Goal: Task Accomplishment & Management: Use online tool/utility

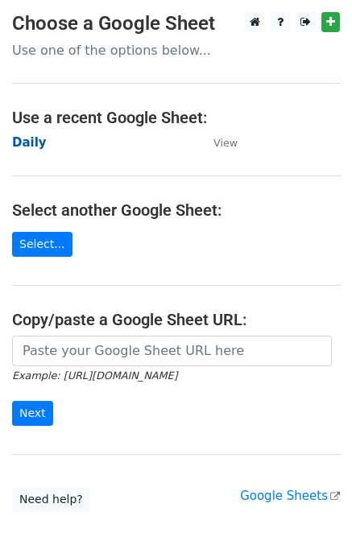
click at [34, 142] on strong "Daily" at bounding box center [29, 142] width 35 height 14
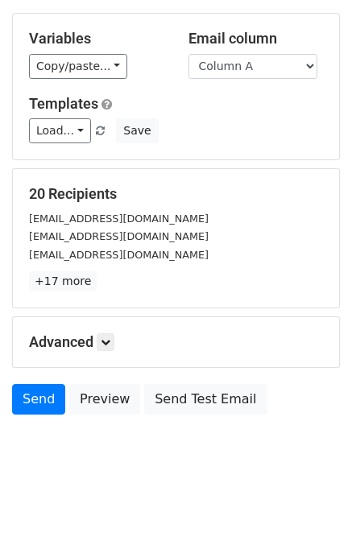
scroll to position [74, 0]
click at [110, 337] on icon at bounding box center [106, 342] width 10 height 10
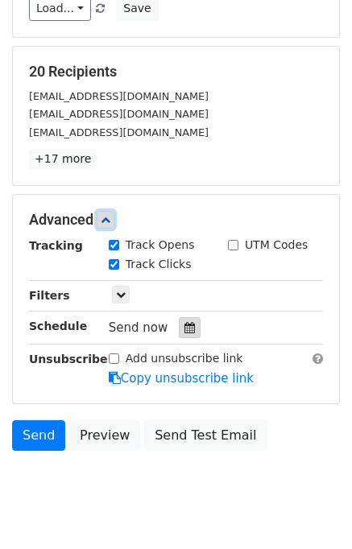
scroll to position [197, 0]
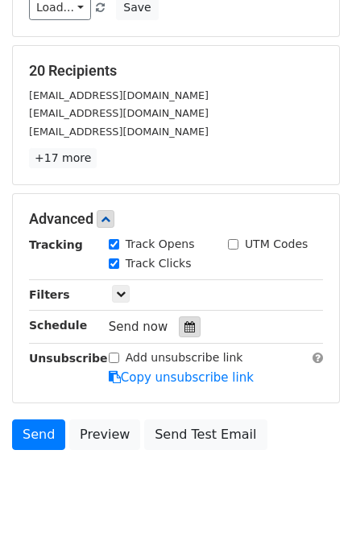
click at [184, 321] on icon at bounding box center [189, 326] width 10 height 11
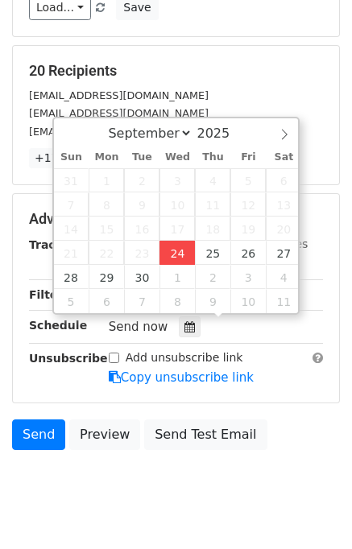
type input "2025-09-24 15:56"
type input "03"
type input "56"
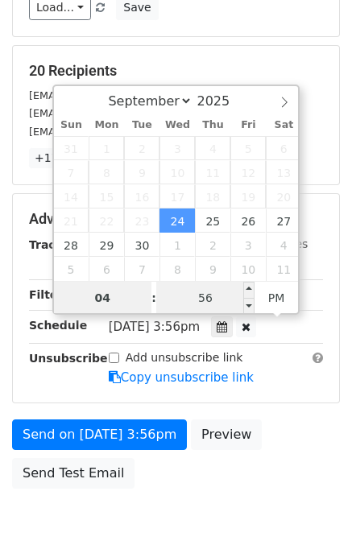
type input "04"
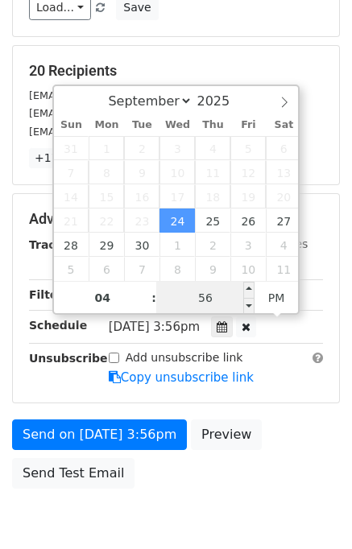
type input "2025-09-24 16:56"
click at [182, 293] on input "56" at bounding box center [205, 298] width 98 height 32
type input "00"
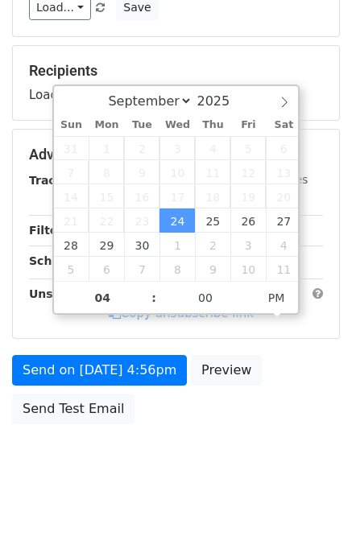
type input "2025-09-24 16:00"
click at [284, 454] on body "New Campaign Daily emails left: 50 Google Sheet: Daily Variables Copy/paste... …" at bounding box center [176, 155] width 352 height 681
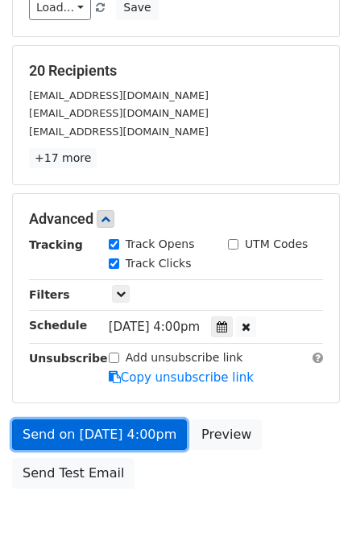
click at [138, 441] on link "Send on Sep 24 at 4:00pm" at bounding box center [99, 434] width 175 height 31
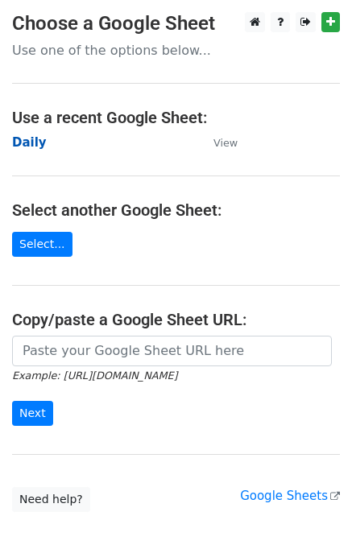
click at [39, 148] on strong "Daily" at bounding box center [29, 142] width 35 height 14
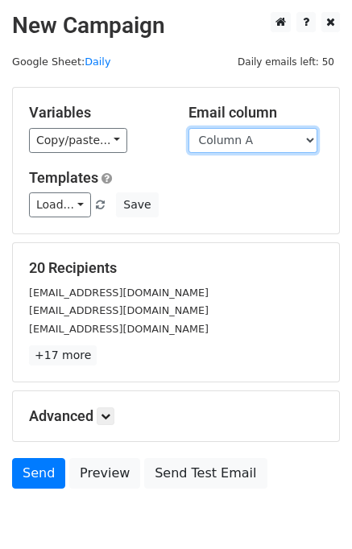
click at [245, 142] on select "Column A Column B Column C" at bounding box center [252, 140] width 129 height 25
select select "Column B"
click at [188, 128] on select "Column A Column B Column C" at bounding box center [252, 140] width 129 height 25
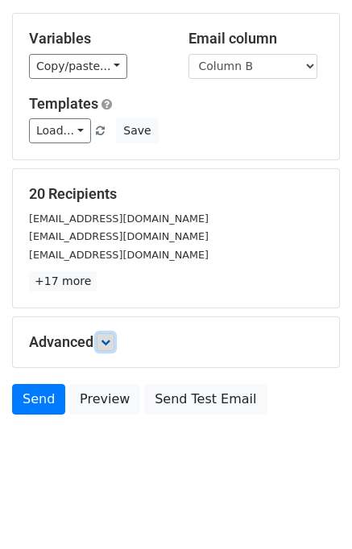
click at [114, 333] on link at bounding box center [106, 342] width 18 height 18
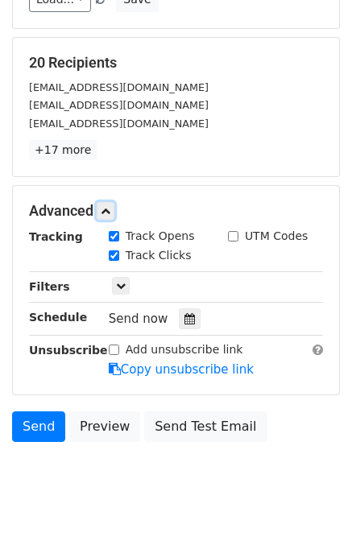
scroll to position [223, 0]
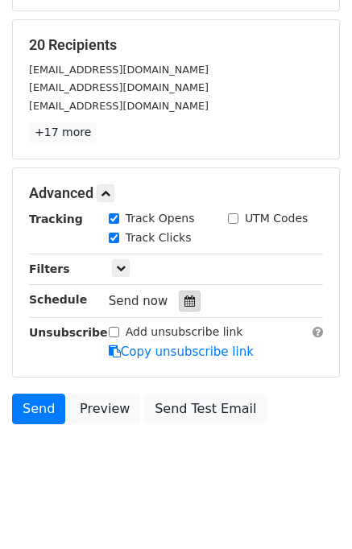
click at [184, 297] on icon at bounding box center [189, 300] width 10 height 11
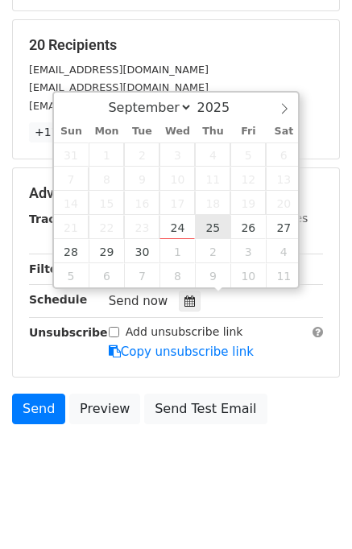
type input "2025-09-25 12:00"
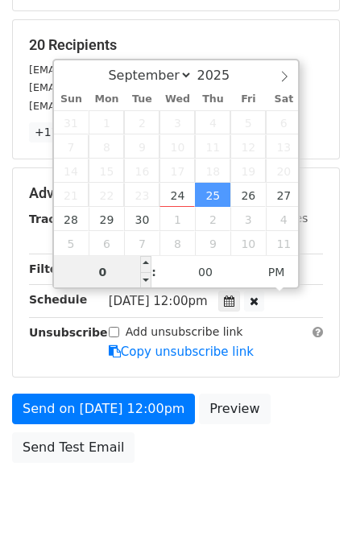
type input "05"
type input "2025-09-25 17:00"
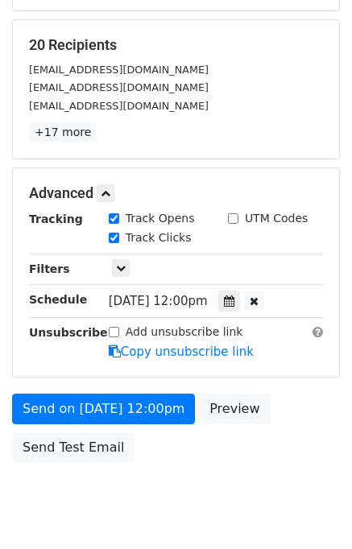
click at [286, 384] on form "Variables Copy/paste... {{Column A}} {{Column B}} {{Column C}} Email column Col…" at bounding box center [175, 167] width 327 height 607
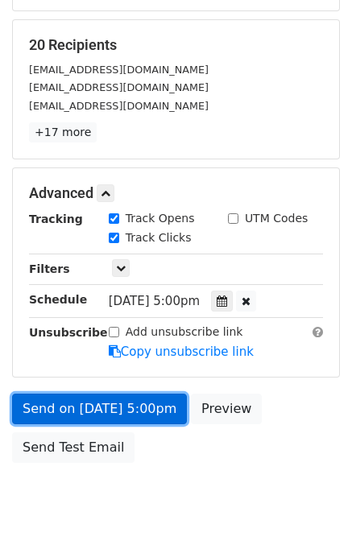
click at [125, 411] on link "Send on Sep 25 at 5:00pm" at bounding box center [99, 408] width 175 height 31
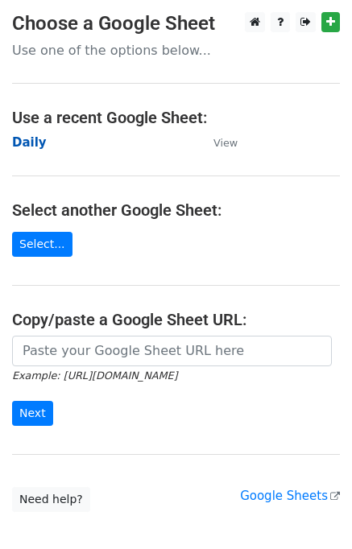
click at [38, 138] on strong "Daily" at bounding box center [29, 142] width 35 height 14
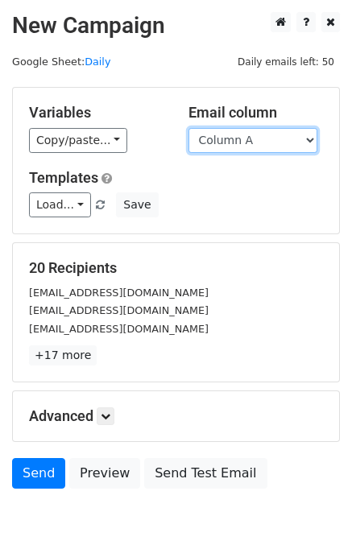
click at [228, 136] on select "Column A Column B Column C" at bounding box center [252, 140] width 129 height 25
select select "Column C"
click at [188, 128] on select "Column A Column B Column C" at bounding box center [252, 140] width 129 height 25
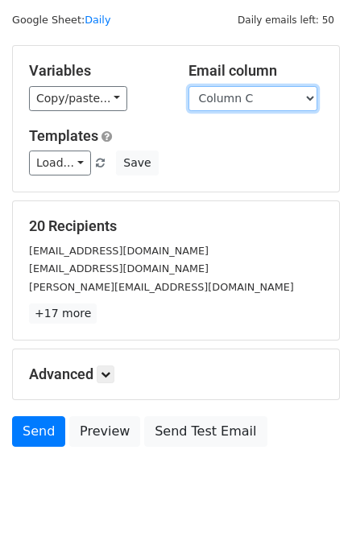
scroll to position [74, 0]
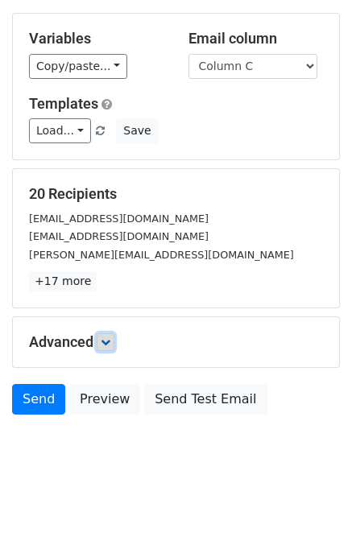
click at [110, 343] on icon at bounding box center [106, 342] width 10 height 10
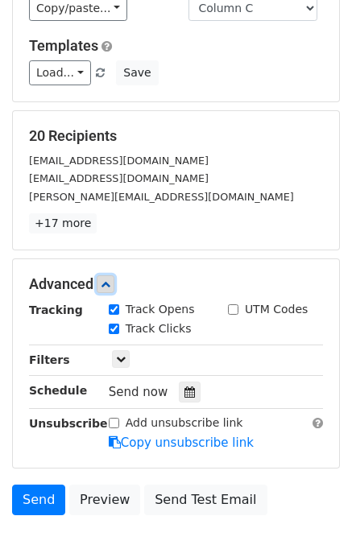
scroll to position [217, 0]
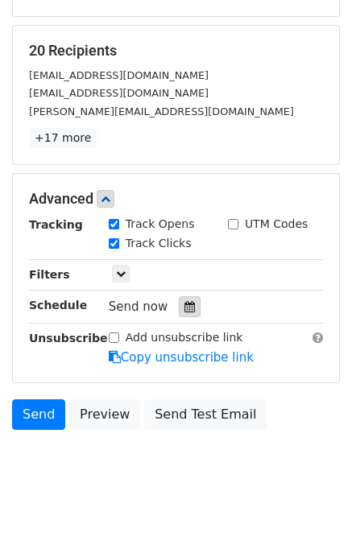
click at [186, 305] on div at bounding box center [190, 306] width 22 height 21
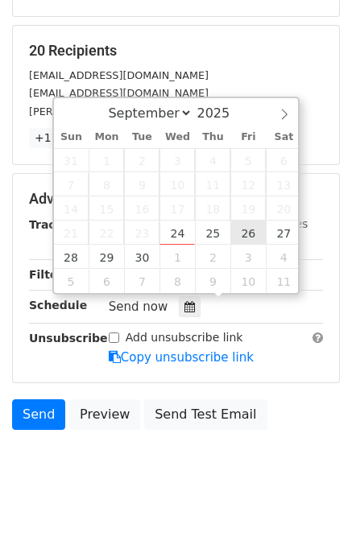
type input "[DATE] 12:00"
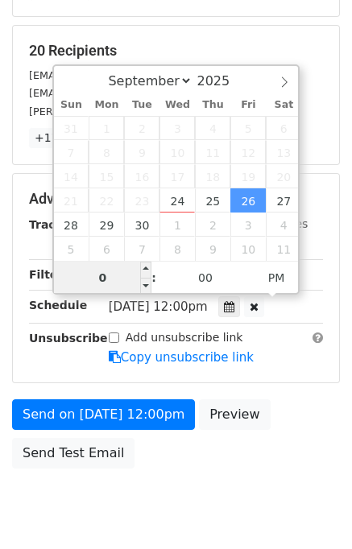
type input "06"
type input "[DATE] 18:00"
click at [287, 429] on div "Send on [DATE] 12:00pm Preview Send Test Email" at bounding box center [176, 437] width 352 height 77
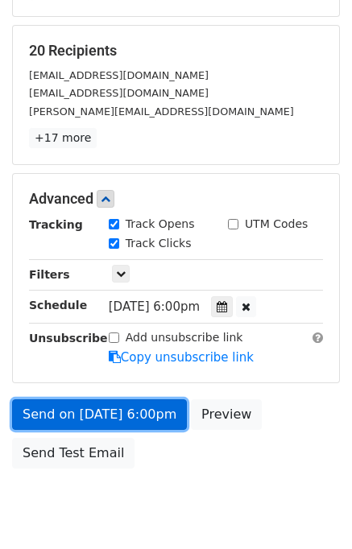
click at [129, 412] on link "Send on [DATE] 6:00pm" at bounding box center [99, 414] width 175 height 31
